Goal: Check status: Check status

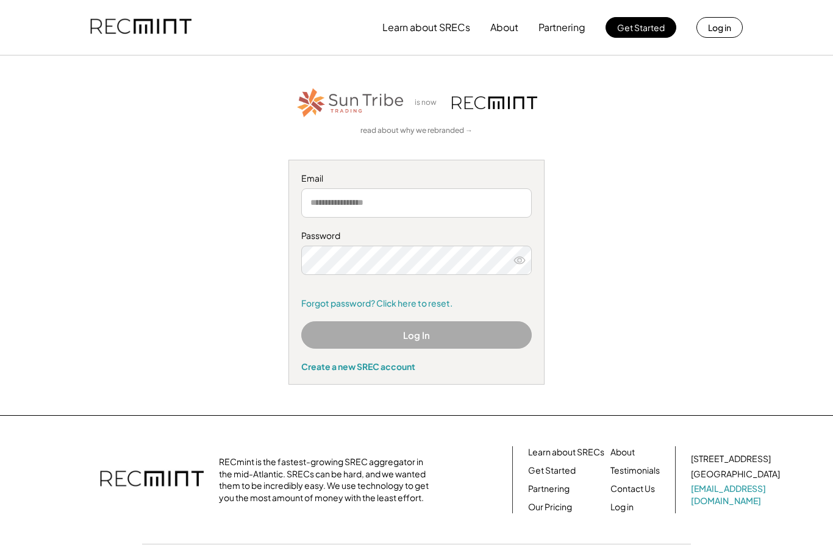
click at [452, 206] on input "email" at bounding box center [416, 202] width 230 height 29
type input "**********"
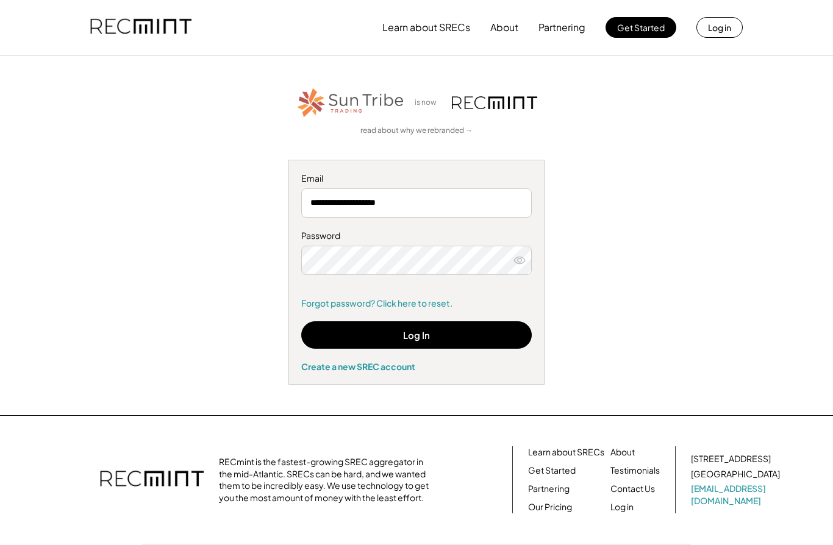
click at [446, 338] on button "Log In" at bounding box center [416, 334] width 230 height 27
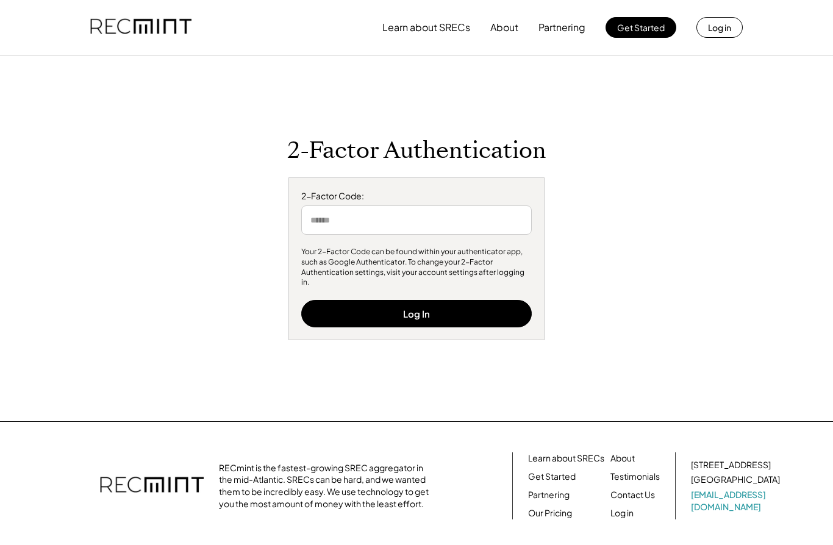
click at [449, 232] on input "tel" at bounding box center [416, 219] width 230 height 29
type input "******"
click at [443, 305] on button "Log In" at bounding box center [416, 313] width 230 height 27
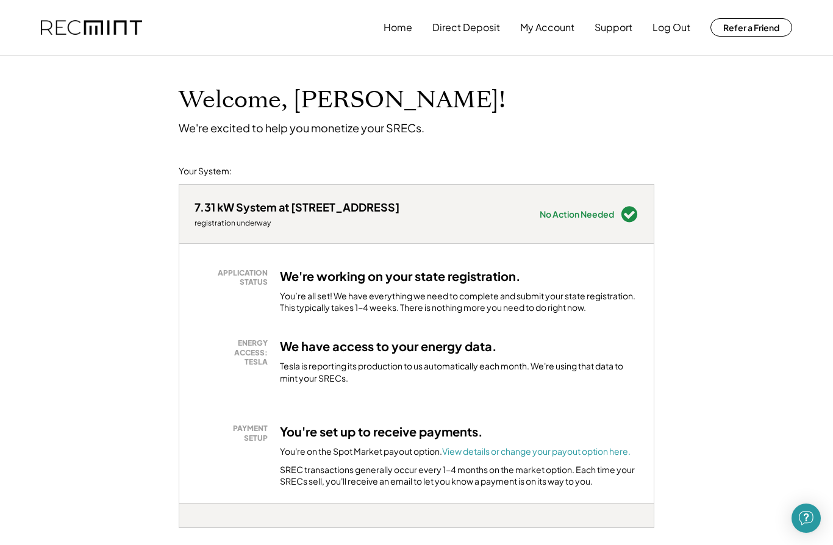
click at [538, 301] on div "You’re all set! We have everything we need to complete and submit your state re…" at bounding box center [459, 302] width 358 height 24
click at [529, 304] on div "You’re all set! We have everything we need to complete and submit your state re…" at bounding box center [459, 302] width 358 height 24
click at [526, 312] on div "APPLICATION STATUS We're working on your state registration. You’re all set! We…" at bounding box center [416, 373] width 474 height 259
click at [388, 35] on button "Home" at bounding box center [397, 27] width 29 height 24
click at [388, 37] on button "Home" at bounding box center [397, 27] width 29 height 24
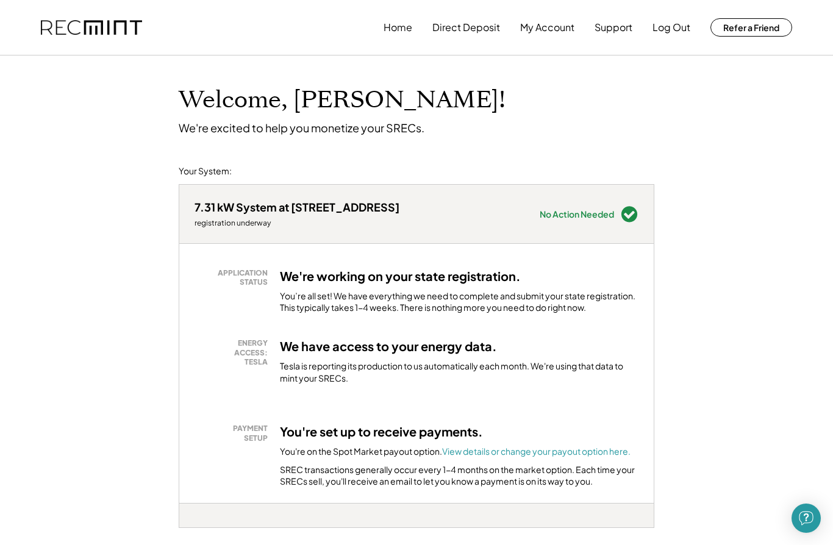
click at [401, 33] on button "Home" at bounding box center [397, 27] width 29 height 24
click at [488, 30] on button "Direct Deposit" at bounding box center [466, 27] width 68 height 24
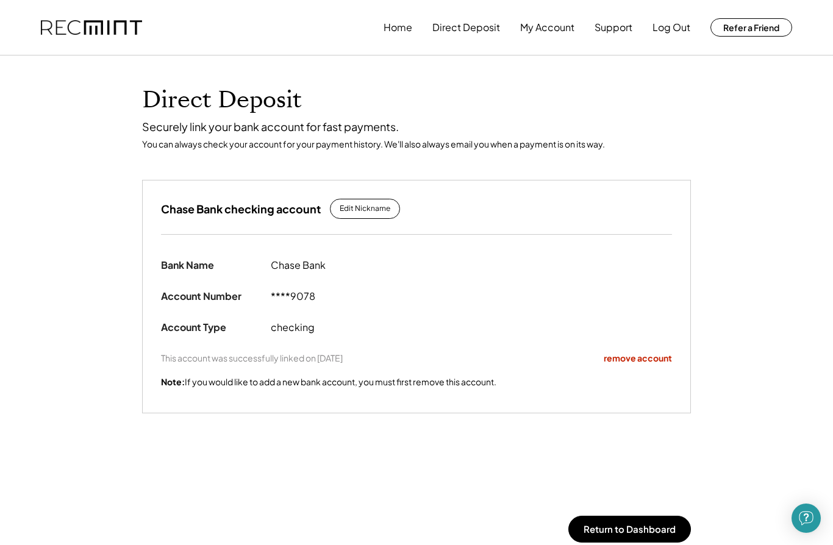
click at [555, 30] on button "My Account" at bounding box center [547, 27] width 54 height 24
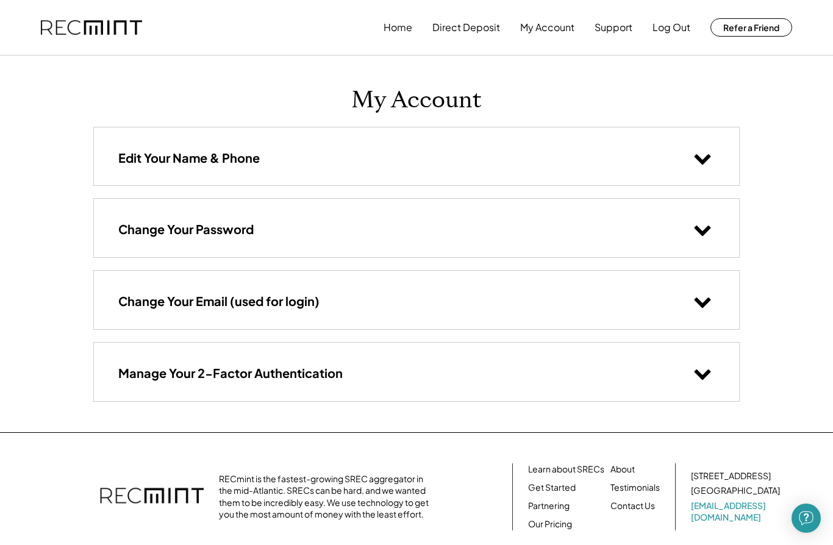
click at [399, 29] on button "Home" at bounding box center [397, 27] width 29 height 24
click at [483, 29] on button "Direct Deposit" at bounding box center [466, 27] width 68 height 24
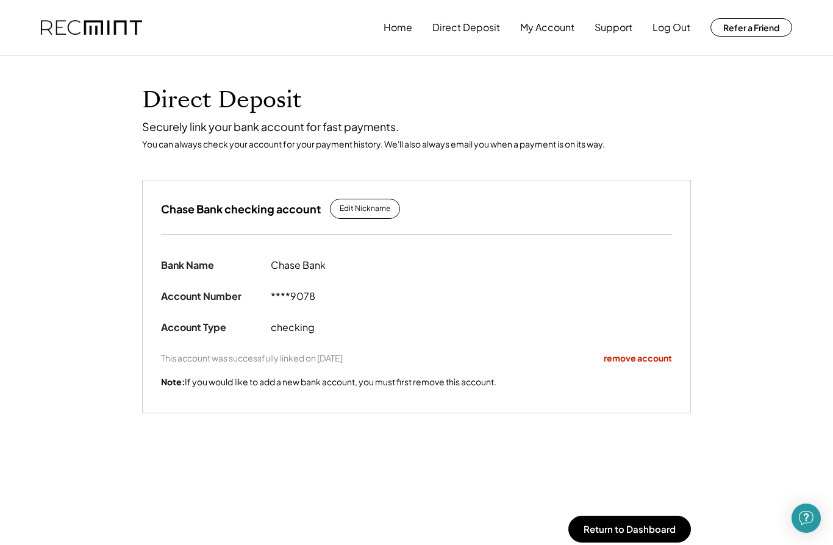
click at [405, 35] on button "Home" at bounding box center [397, 27] width 29 height 24
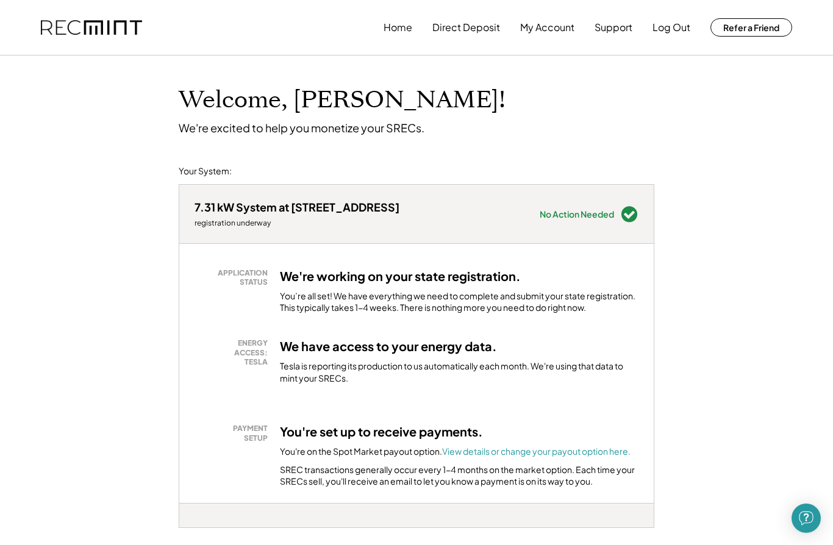
click at [602, 221] on div "No Action Needed" at bounding box center [589, 214] width 99 height 18
click at [634, 215] on use at bounding box center [629, 214] width 16 height 16
click at [585, 296] on div "You’re all set! We have everything we need to complete and submit your state re…" at bounding box center [459, 302] width 358 height 24
click at [580, 301] on div "You’re all set! We have everything we need to complete and submit your state re…" at bounding box center [459, 302] width 358 height 24
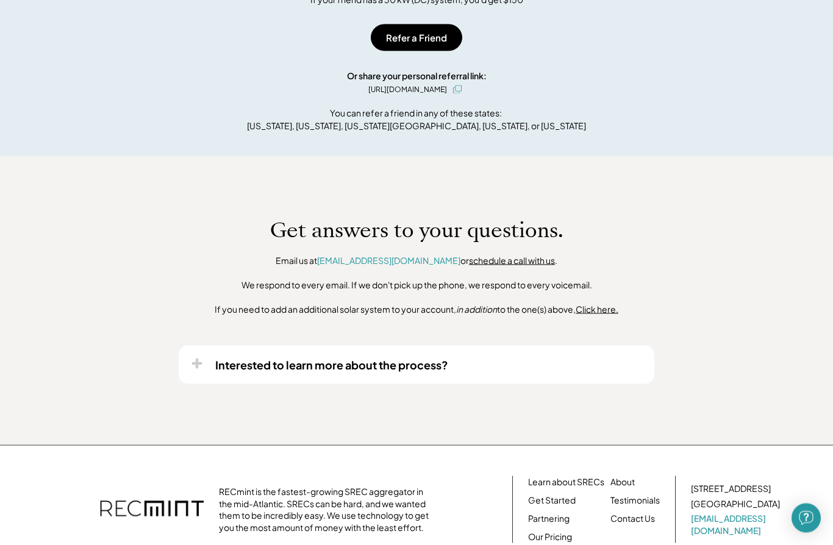
scroll to position [763, 0]
